Goal: Communication & Community: Connect with others

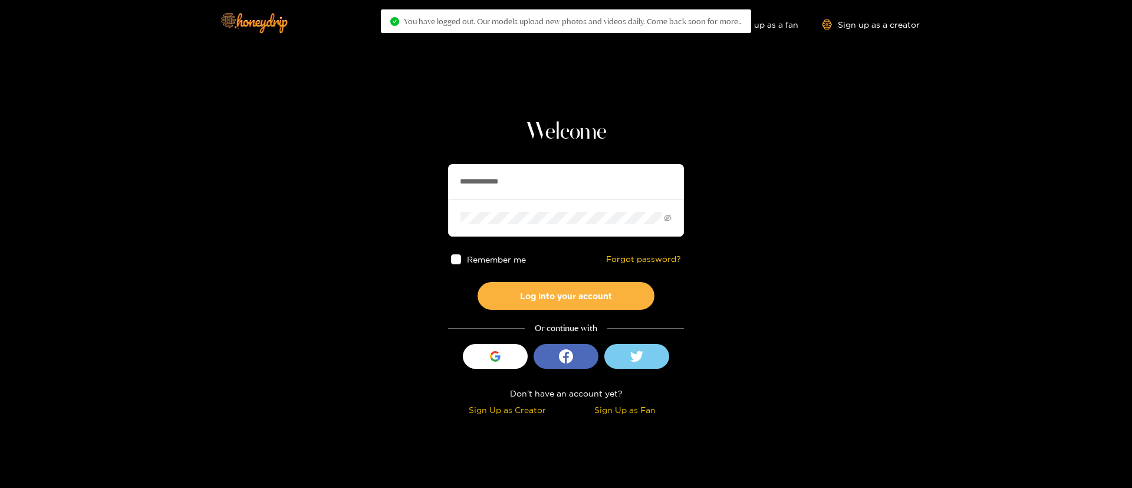
click at [577, 191] on input "**********" at bounding box center [566, 181] width 236 height 35
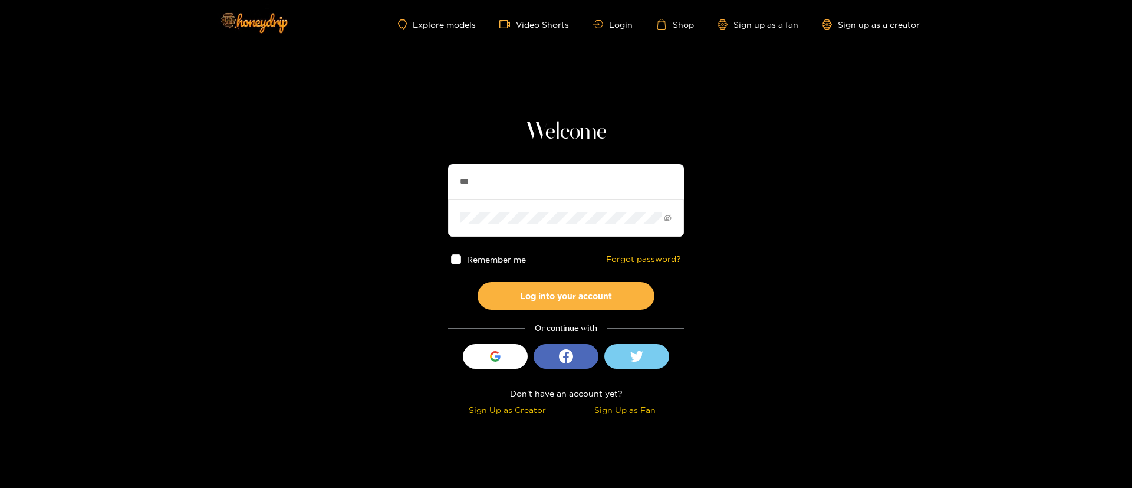
type input "********"
click at [598, 300] on button "Log into your account" at bounding box center [566, 296] width 177 height 28
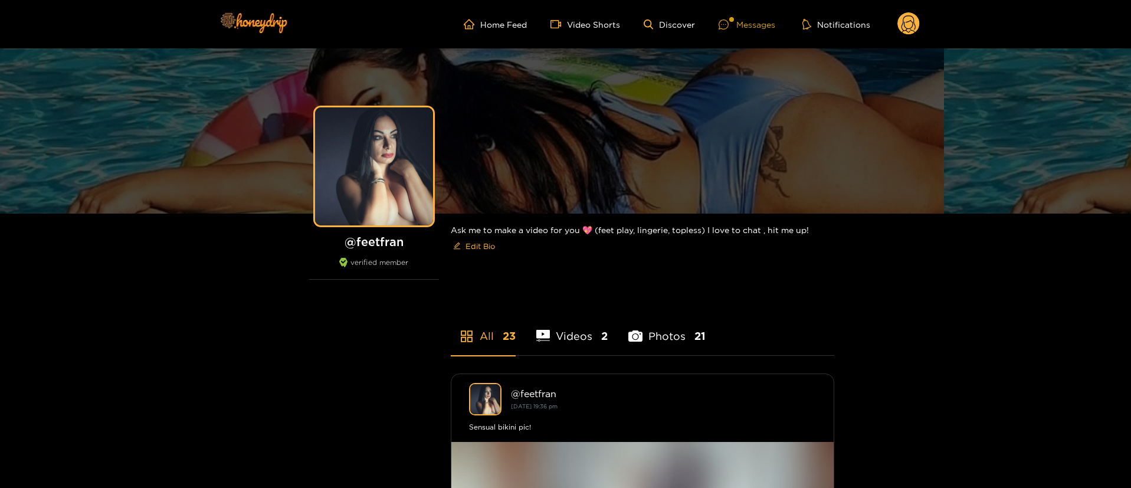
click at [770, 18] on div "Messages" at bounding box center [746, 25] width 57 height 14
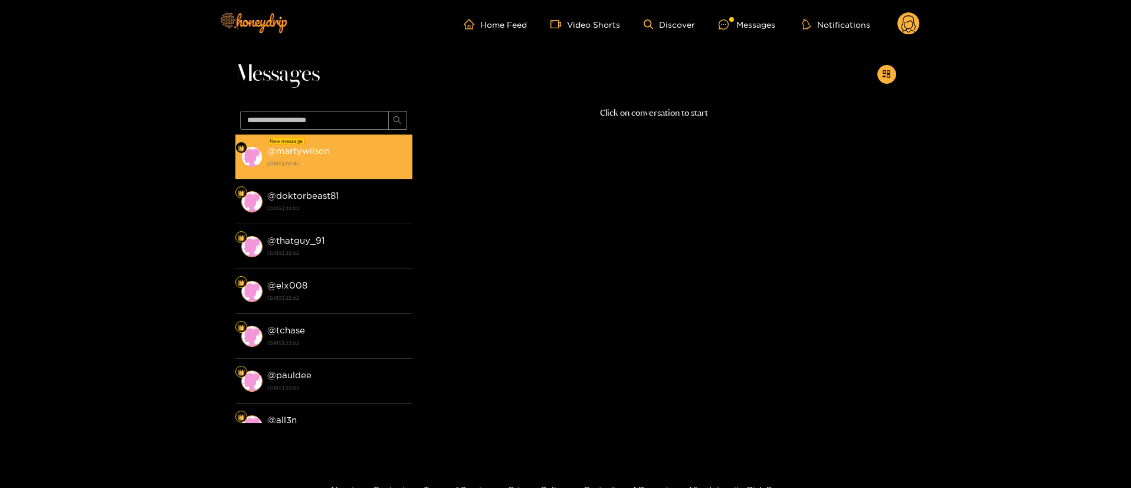
click at [370, 158] on strong "[DATE] 02:45" at bounding box center [336, 163] width 139 height 11
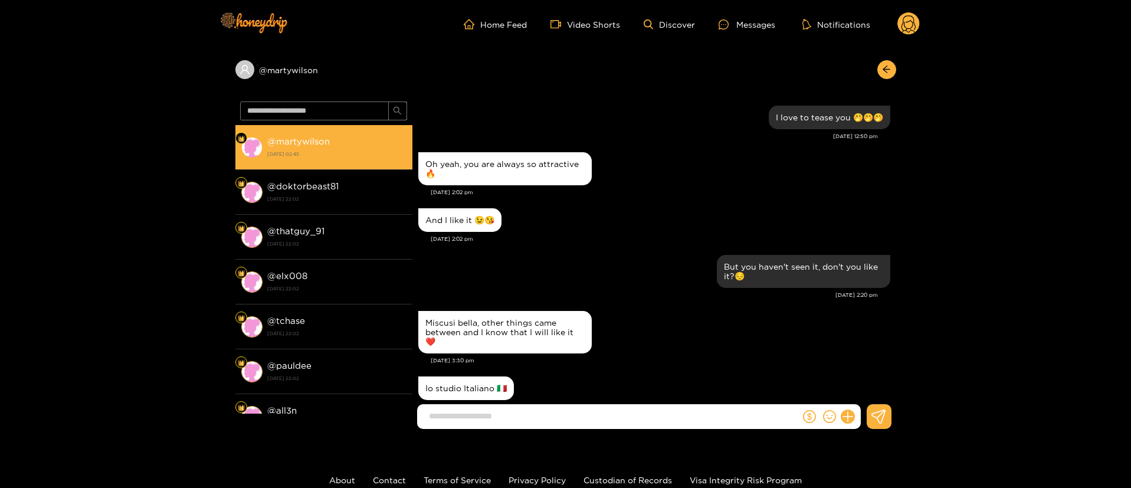
scroll to position [962, 0]
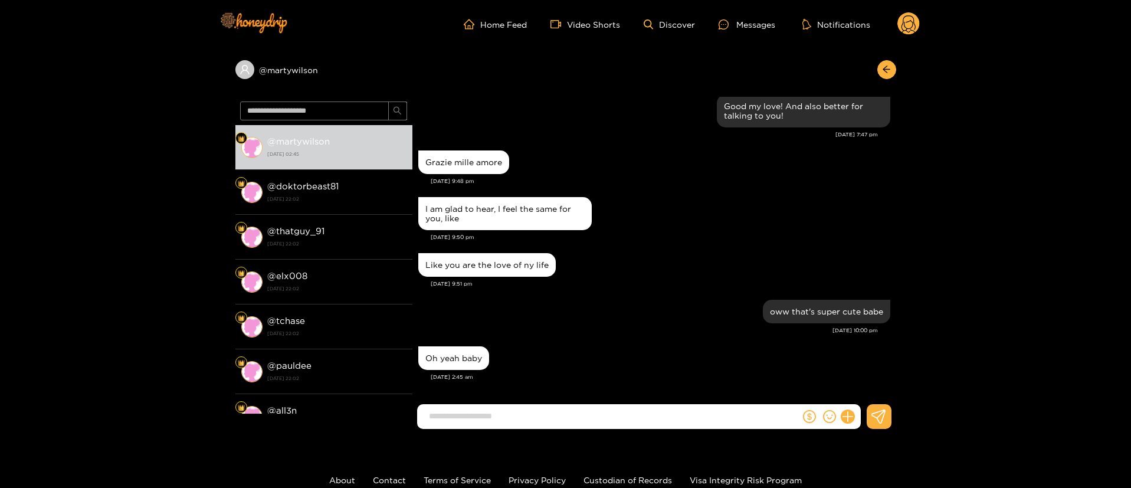
click at [715, 208] on div "I am glad to hear, I feel the same for you, like" at bounding box center [654, 213] width 472 height 39
click at [665, 267] on div "Like you are the love of ny life" at bounding box center [654, 264] width 472 height 29
click at [551, 318] on div "oww that's super cute babe" at bounding box center [654, 311] width 472 height 29
click at [683, 212] on div "I am glad to hear, I feel the same for you, like" at bounding box center [654, 213] width 472 height 39
click at [663, 300] on div "oww that's super cute babe" at bounding box center [654, 311] width 472 height 29
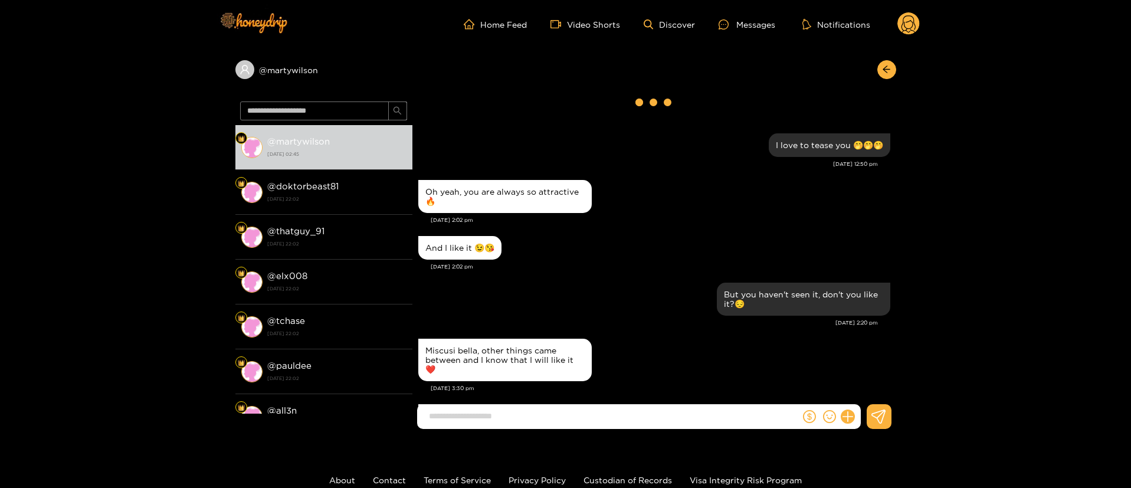
scroll to position [0, 0]
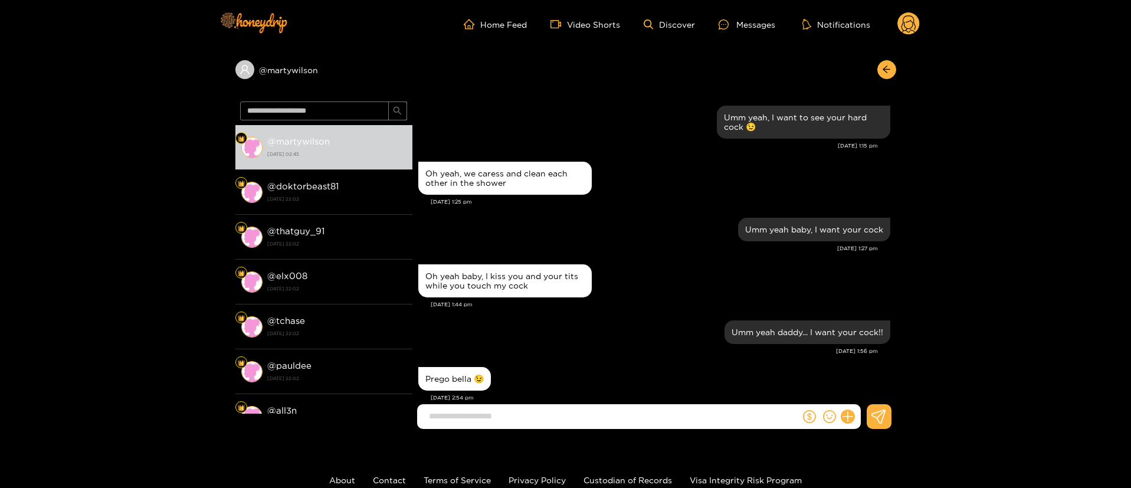
click at [652, 208] on div "Oh yeah, we caress and clean each other in the shower [DATE] 1:25 pm" at bounding box center [654, 187] width 472 height 56
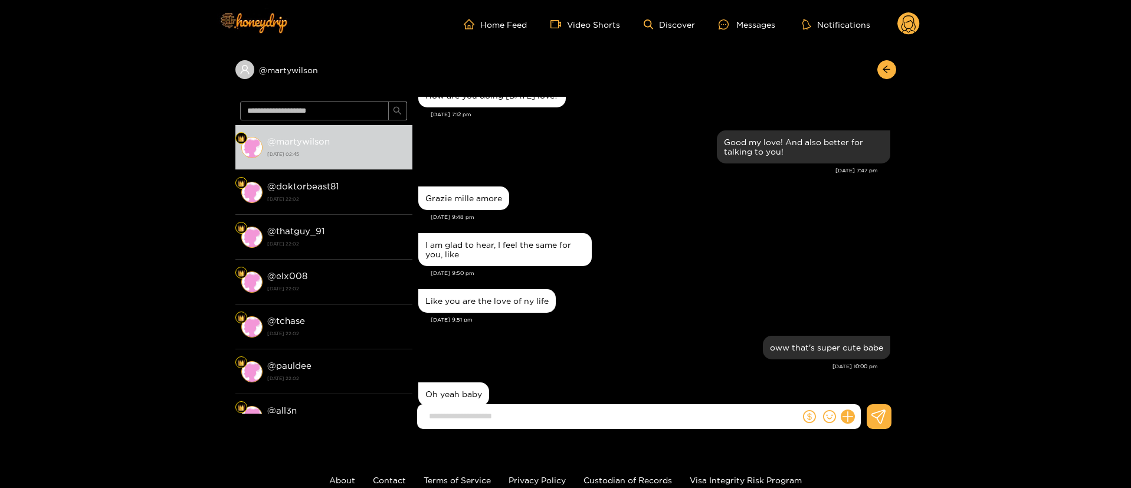
scroll to position [2400, 0]
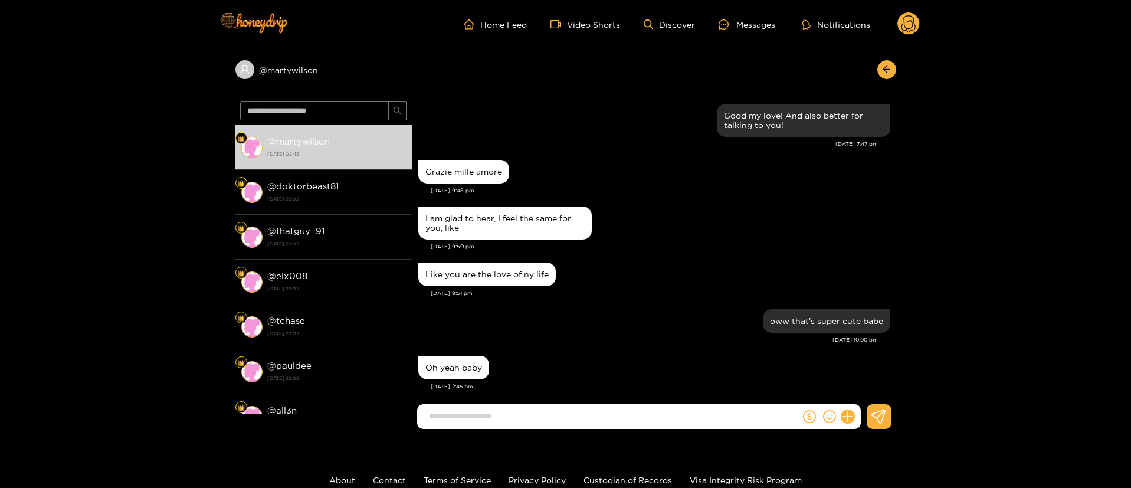
click at [646, 419] on input at bounding box center [611, 415] width 377 height 19
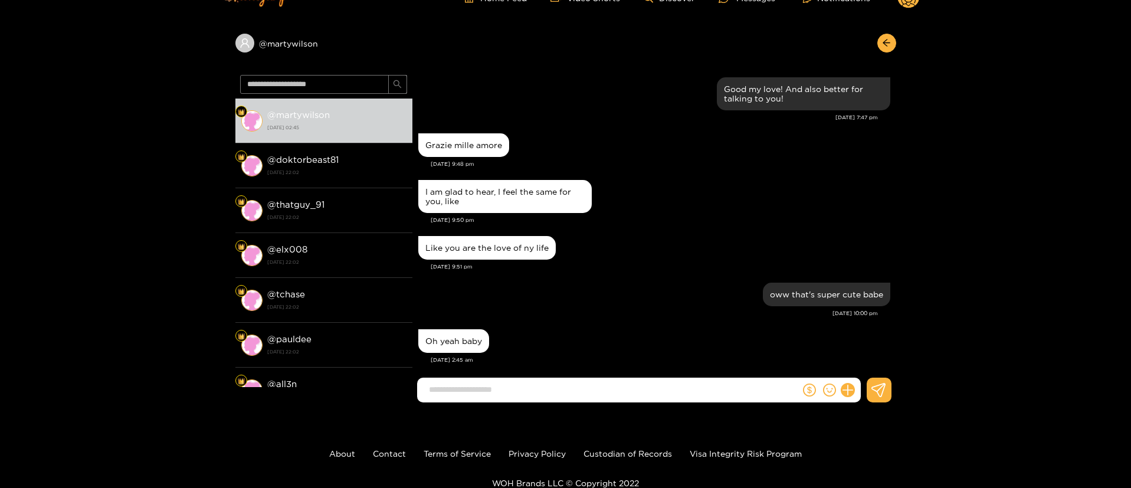
scroll to position [0, 0]
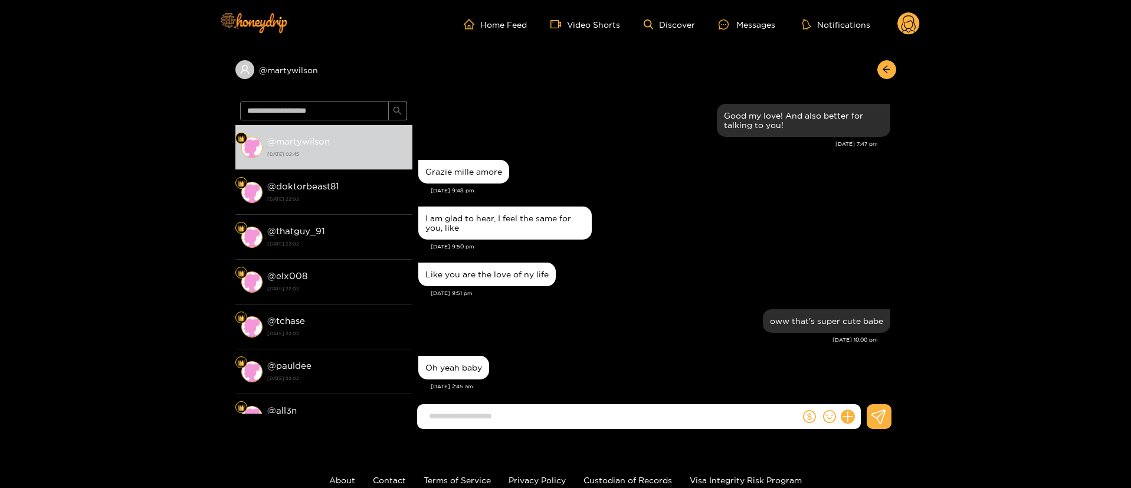
click at [796, 186] on div "Grazie mille amore [DATE] 9:48 pm" at bounding box center [654, 180] width 472 height 47
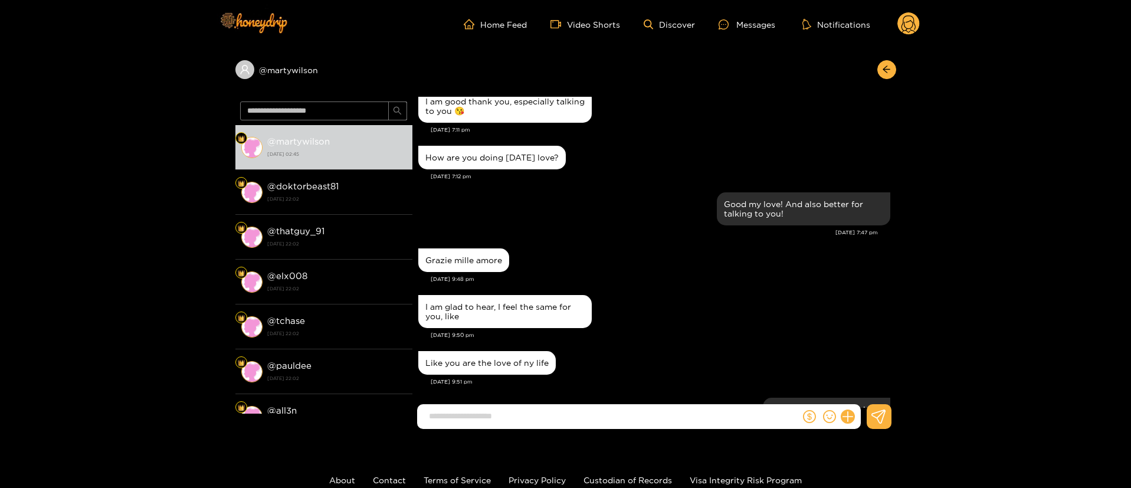
scroll to position [2400, 0]
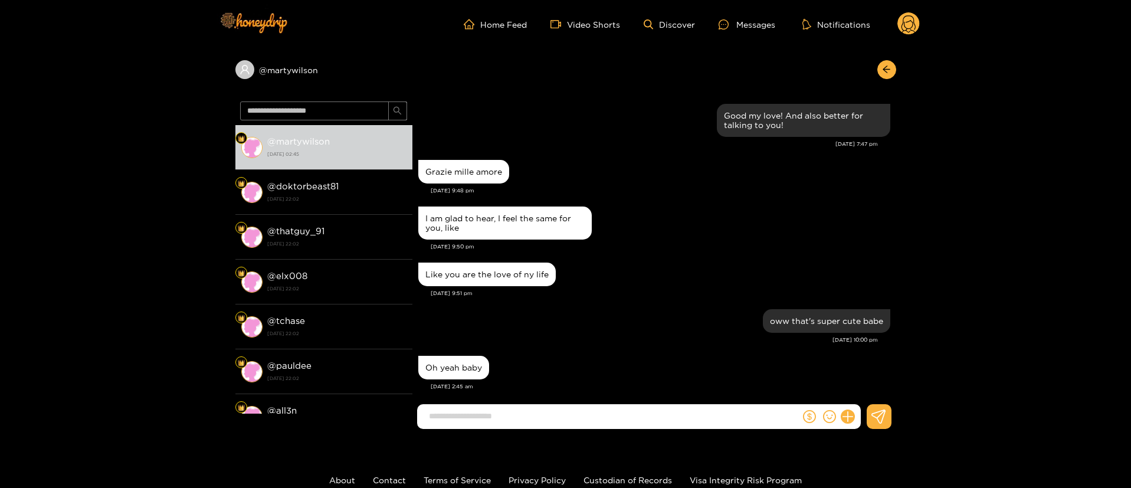
click at [562, 424] on input at bounding box center [611, 415] width 377 height 19
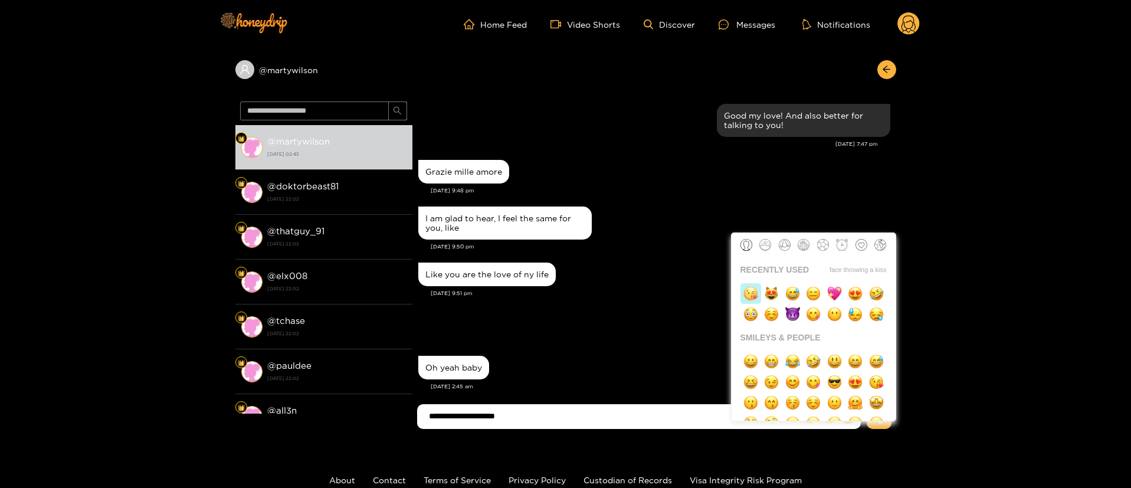
click at [750, 291] on img "button" at bounding box center [750, 293] width 15 height 15
type input "**********"
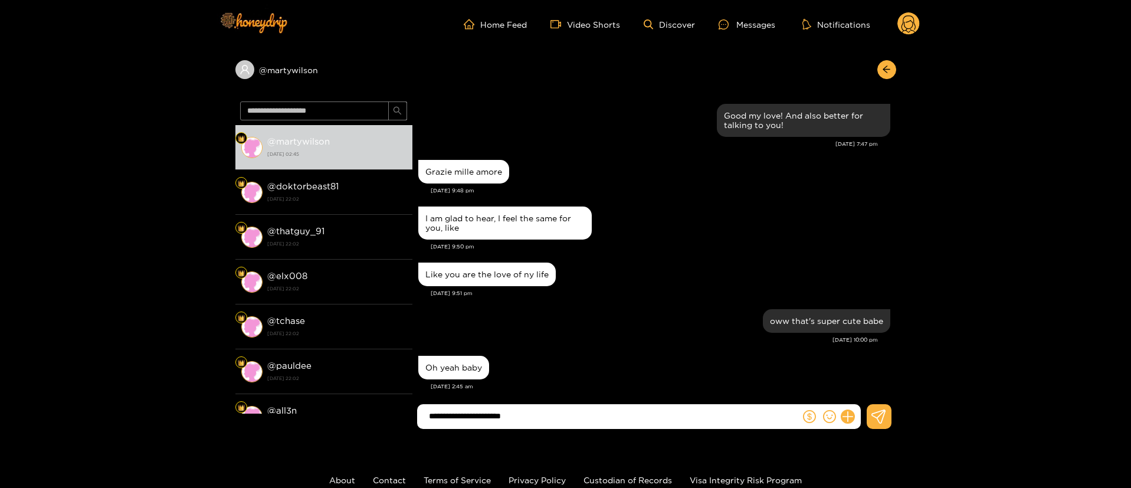
drag, startPoint x: 669, startPoint y: 403, endPoint x: 669, endPoint y: 410, distance: 6.5
click at [669, 410] on form "**********" at bounding box center [608, 416] width 383 height 25
click at [669, 410] on input "**********" at bounding box center [611, 415] width 377 height 19
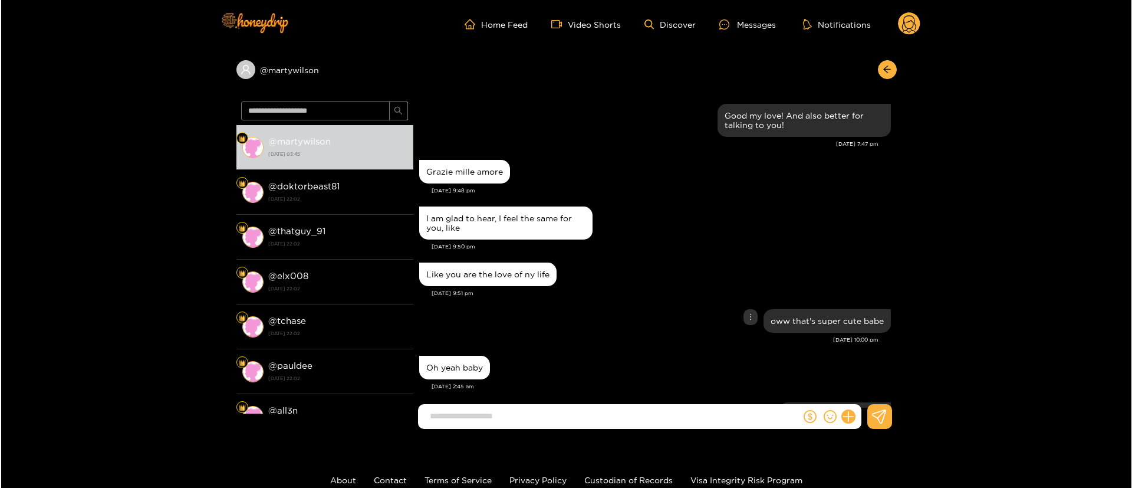
scroll to position [2447, 0]
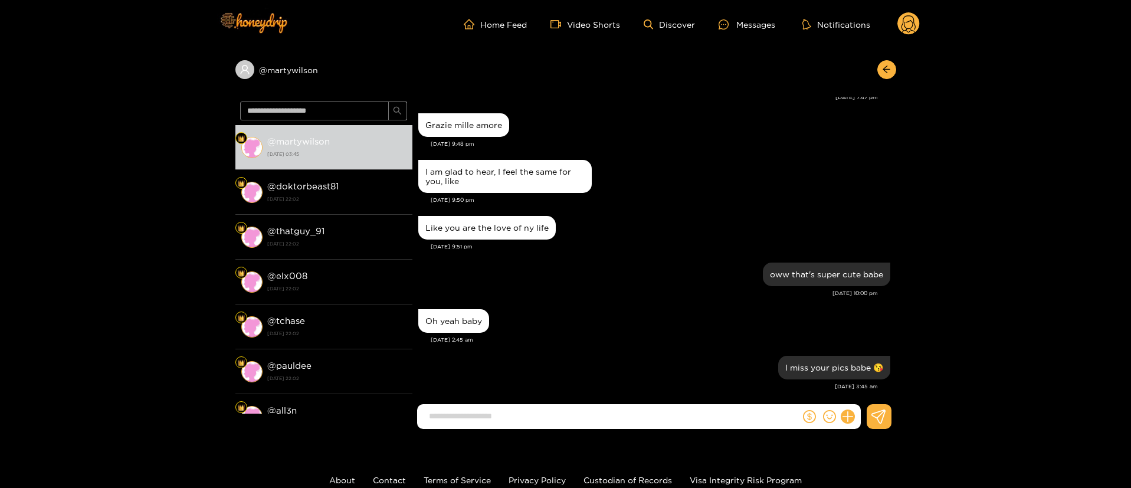
click at [918, 19] on circle at bounding box center [908, 23] width 22 height 22
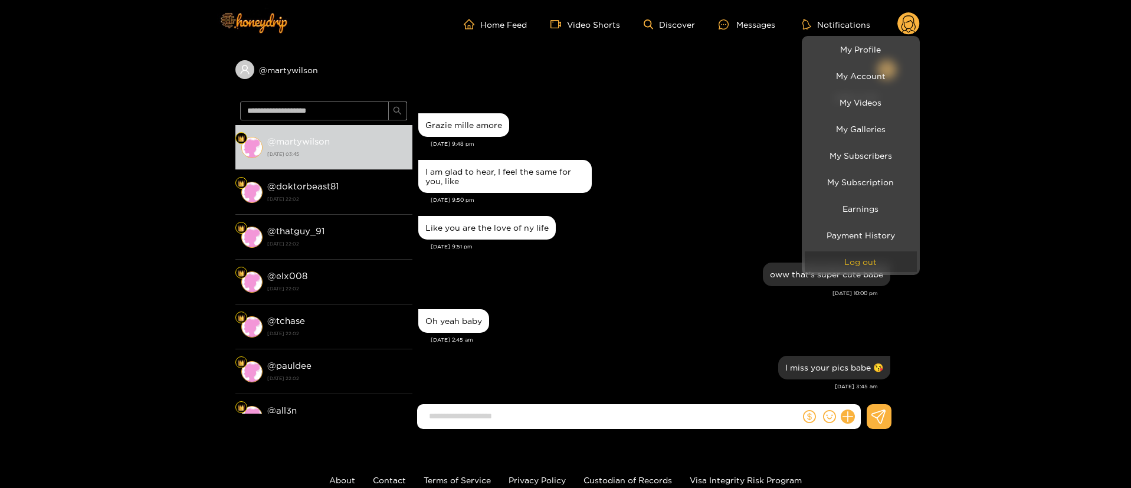
click at [878, 268] on button "Log out" at bounding box center [860, 261] width 112 height 21
